Goal: Information Seeking & Learning: Learn about a topic

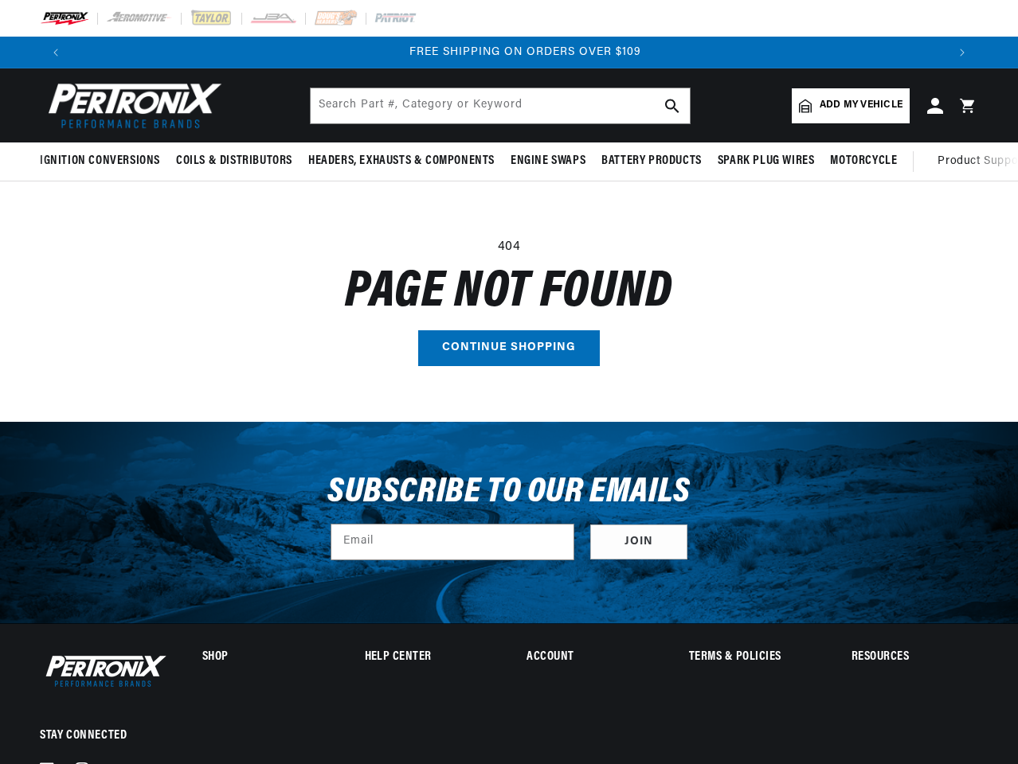
scroll to position [0, 1748]
